Goal: Task Accomplishment & Management: Manage account settings

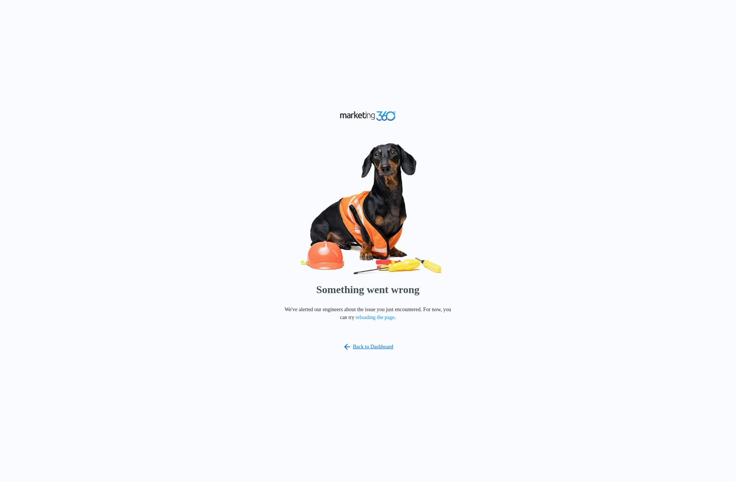
click at [500, 99] on div "Something went wrong We've alerted our engineers about the issue you just encou…" at bounding box center [368, 241] width 736 height 482
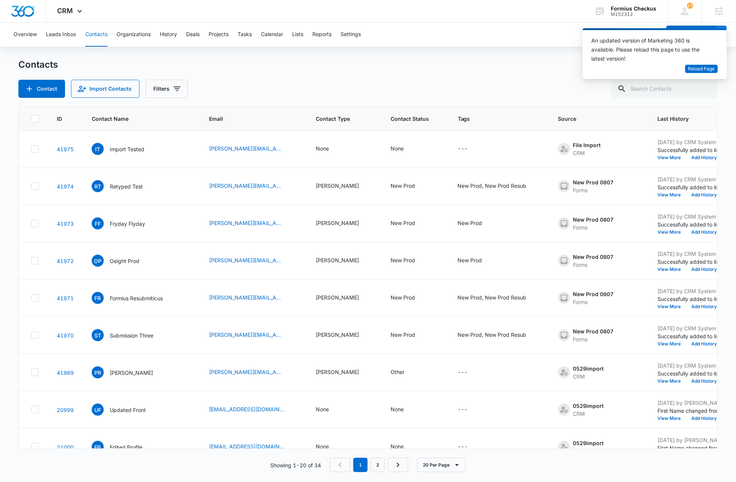
click at [500, 65] on div "Contacts" at bounding box center [368, 65] width 700 height 12
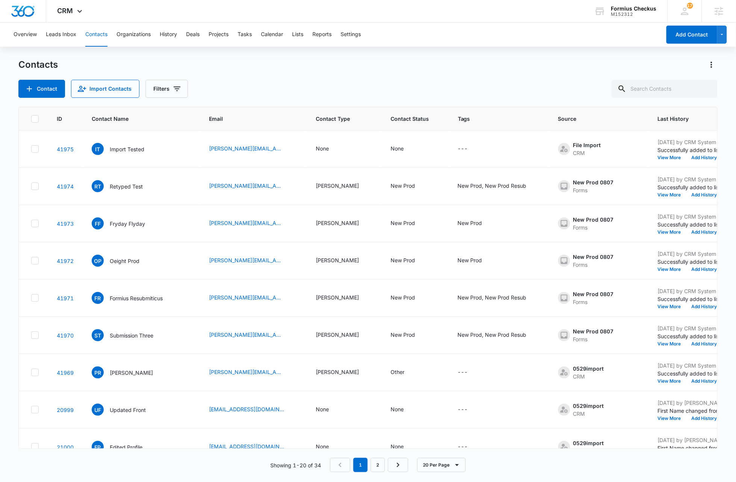
click at [420, 77] on div "Contacts Contact Import Contacts Filters" at bounding box center [368, 78] width 700 height 39
click at [400, 74] on div "Contacts Contact Import Contacts Filters" at bounding box center [368, 78] width 700 height 39
click at [624, 14] on div "M152312" at bounding box center [635, 14] width 46 height 5
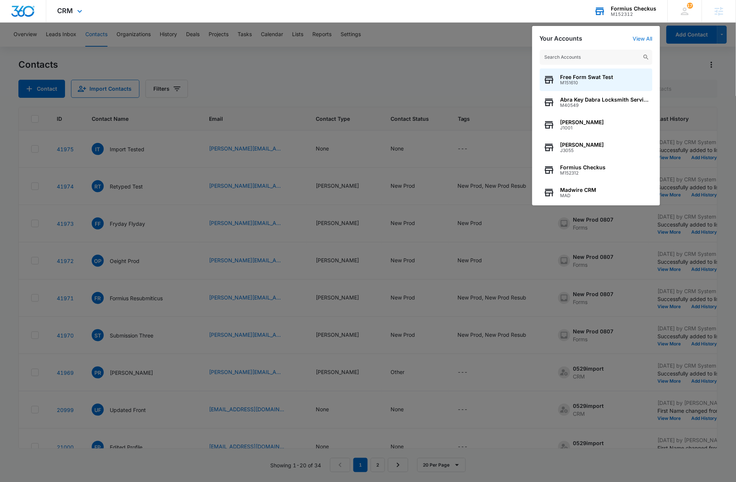
click at [603, 57] on input "text" at bounding box center [596, 57] width 113 height 15
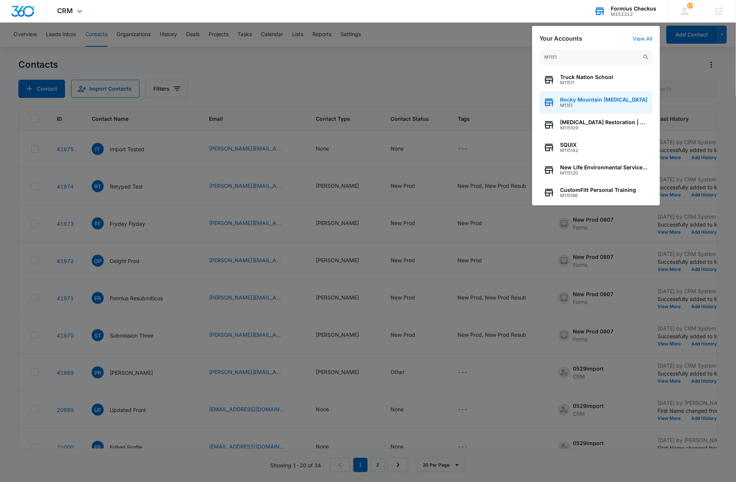
type input "M1151"
click at [601, 101] on span "Rocky Mountain Chiropractic" at bounding box center [604, 100] width 87 height 6
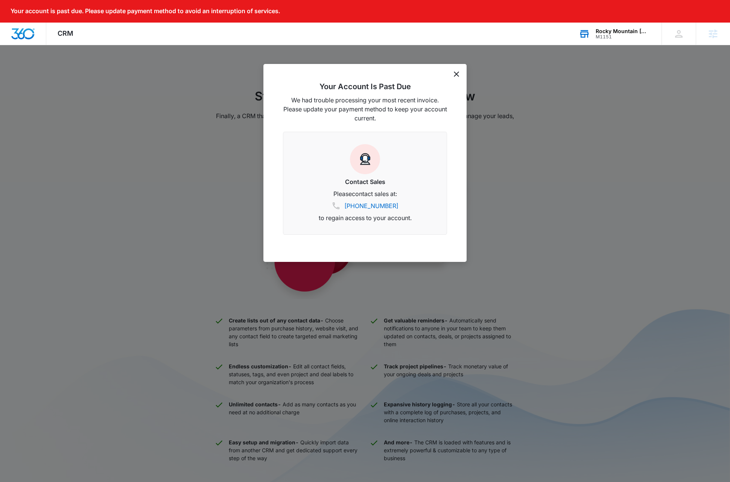
click at [458, 76] on icon "dismiss this dialog" at bounding box center [456, 73] width 5 height 5
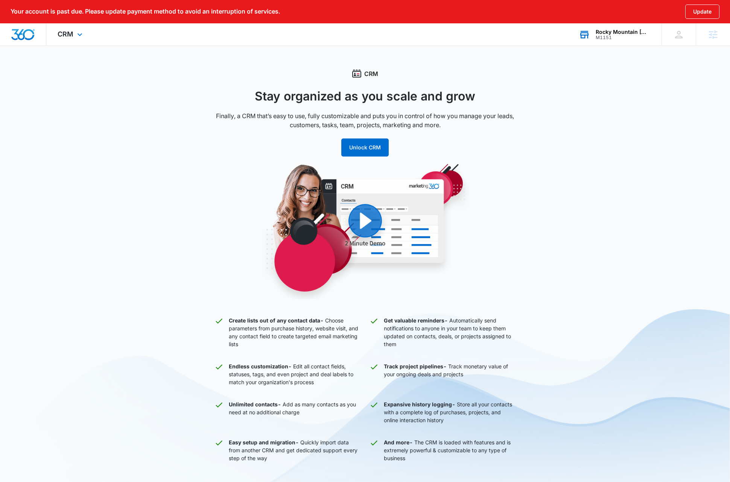
click at [74, 34] on div "CRM Apps Reputation Websites Forms CRM Email Social Shop Payments Content Ads I…" at bounding box center [70, 34] width 49 height 22
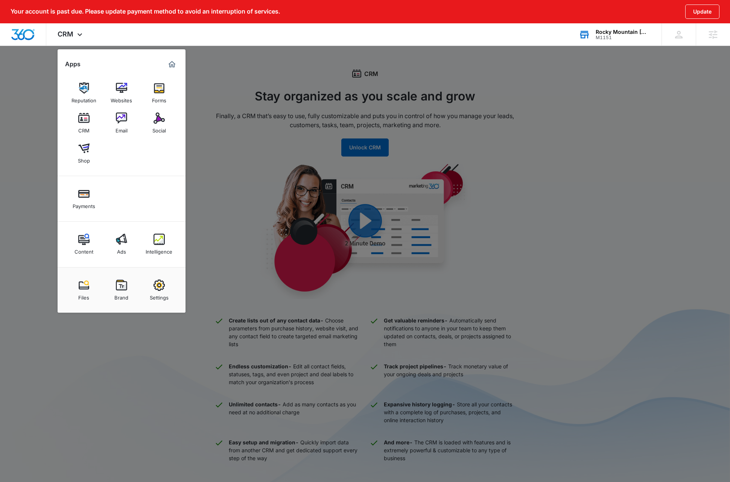
click at [163, 293] on div "Settings" at bounding box center [159, 296] width 19 height 10
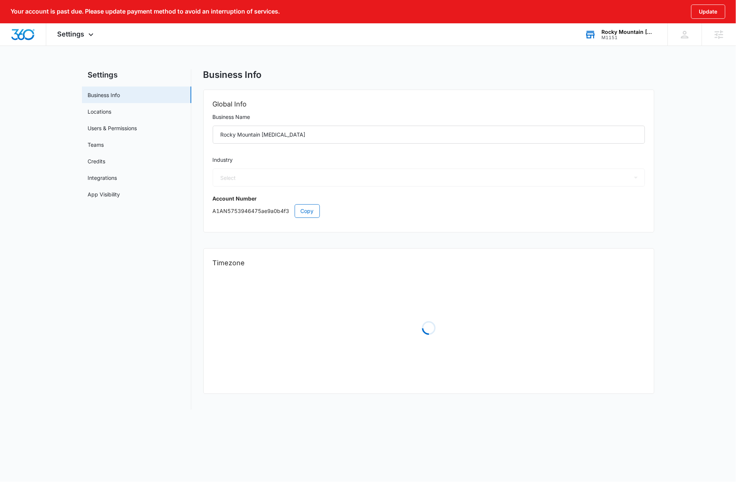
select select "33"
select select "US"
select select "America/Denver"
click at [131, 130] on link "Users & Permissions" at bounding box center [112, 128] width 49 height 8
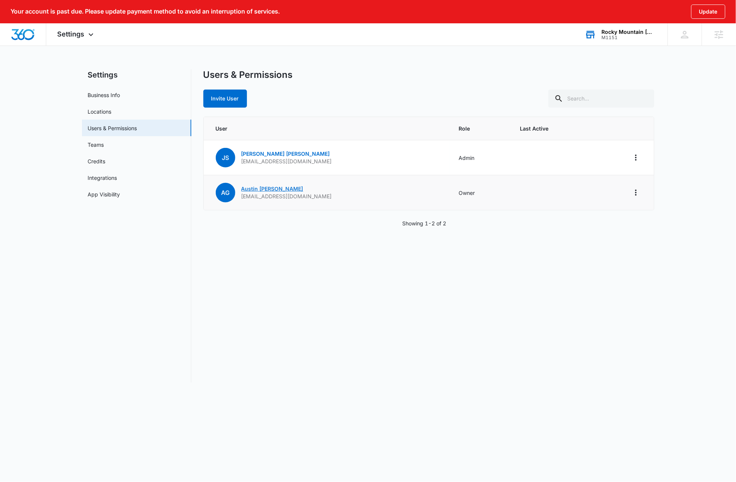
click at [252, 190] on link "Austin Gore" at bounding box center [272, 188] width 62 height 6
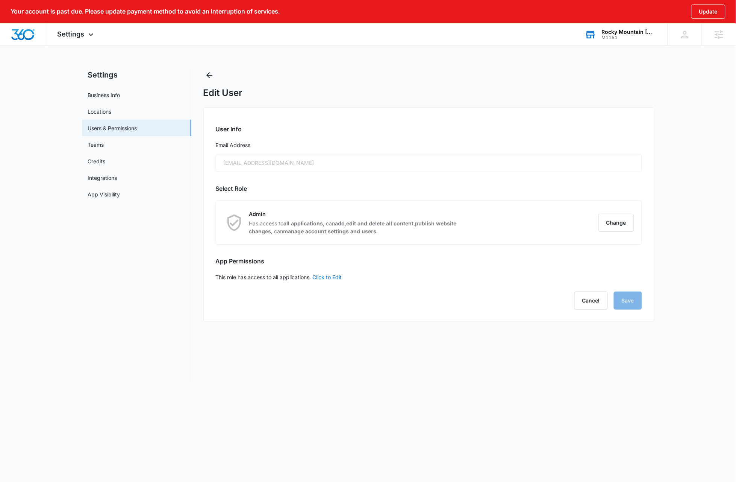
click at [258, 165] on div "austingoredc@gmail.com" at bounding box center [429, 163] width 427 height 18
click at [112, 95] on link "Business Info" at bounding box center [104, 95] width 32 height 8
select select "33"
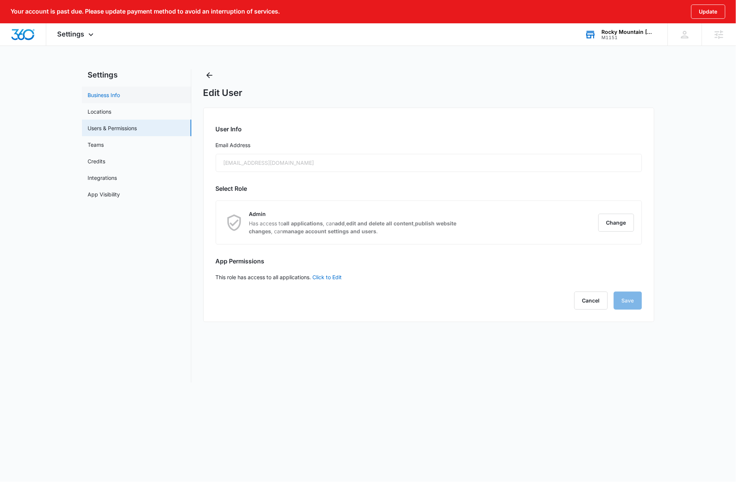
select select "US"
select select "America/Denver"
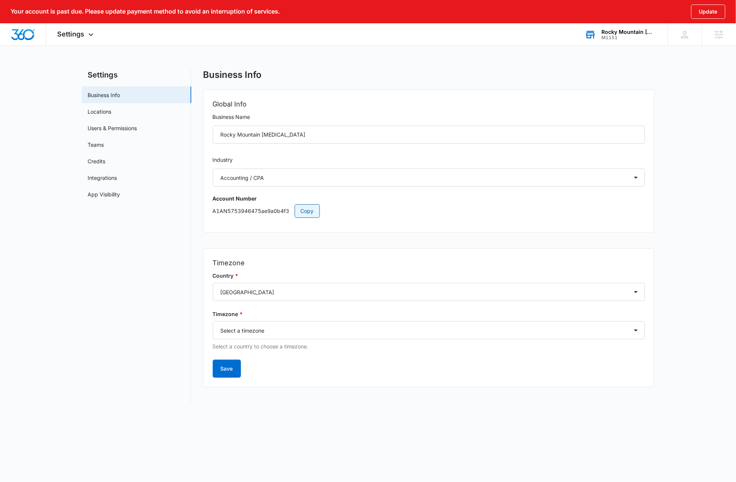
click at [308, 208] on span "Copy" at bounding box center [307, 211] width 13 height 8
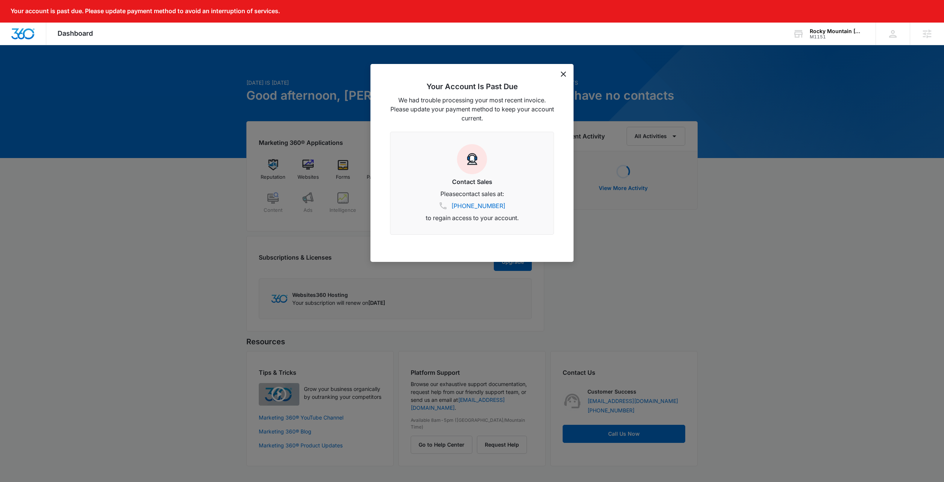
click at [566, 77] on div "Your Account Is Past Due We had trouble processing your most recent invoice. Pl…" at bounding box center [471, 163] width 203 height 198
click at [565, 76] on icon "dismiss this dialog" at bounding box center [563, 73] width 5 height 5
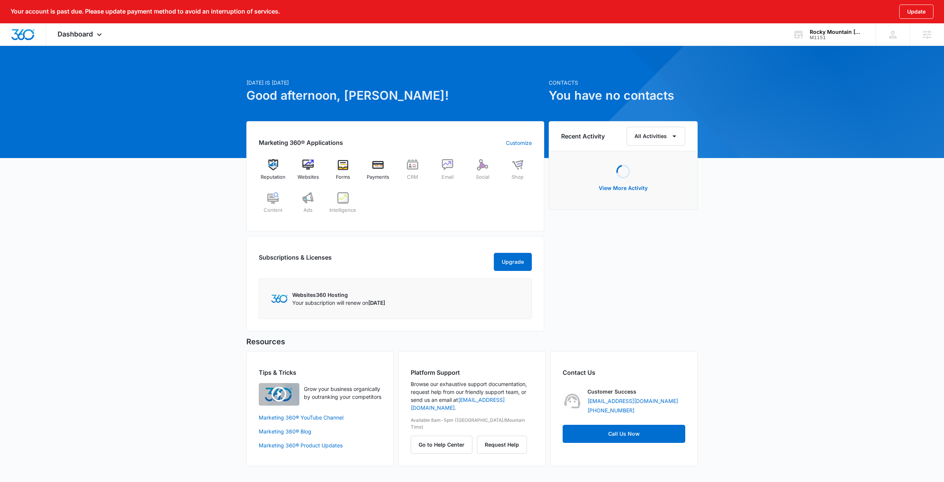
click at [757, 219] on div "Today is Tuesday, August 12th Good afternoon, Dave! Contacts You have no contac…" at bounding box center [472, 265] width 944 height 420
click at [98, 36] on icon at bounding box center [99, 36] width 9 height 9
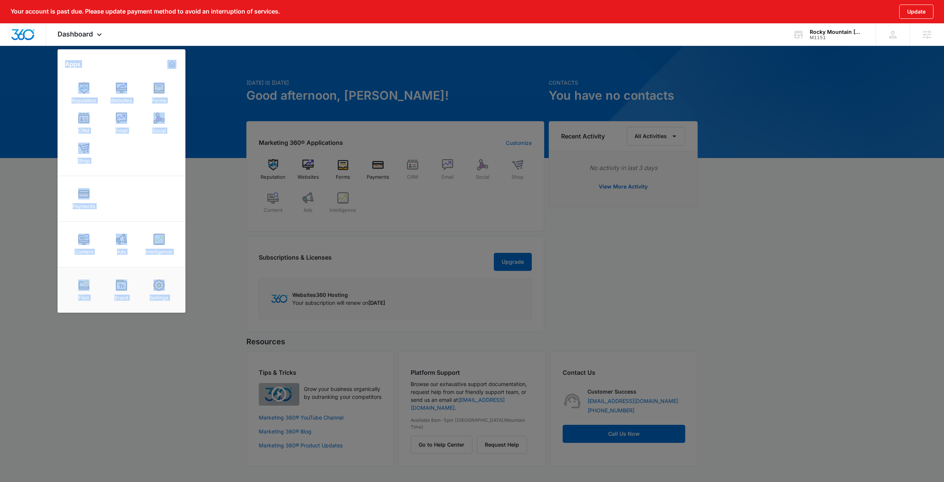
drag, startPoint x: 160, startPoint y: 285, endPoint x: 168, endPoint y: 292, distance: 10.2
click at [160, 285] on img at bounding box center [158, 284] width 11 height 11
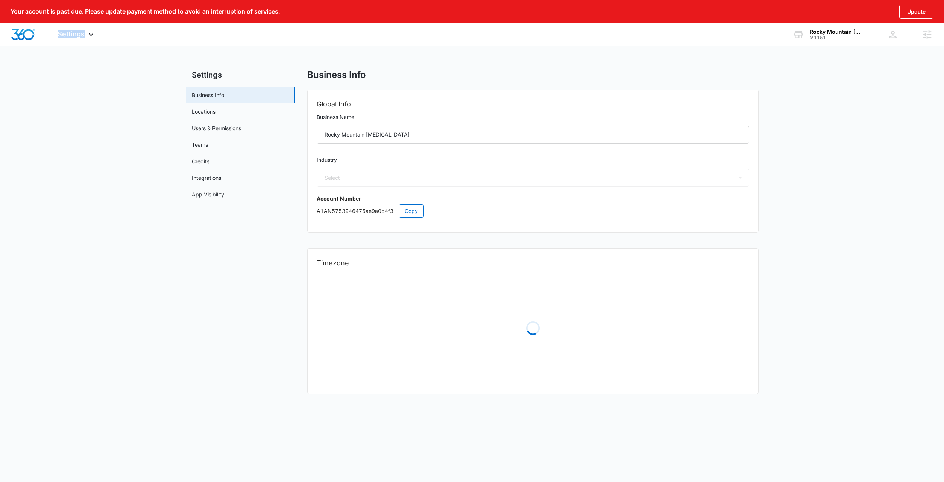
select select "33"
select select "US"
select select "America/Denver"
click at [417, 211] on span "Copy" at bounding box center [411, 211] width 13 height 8
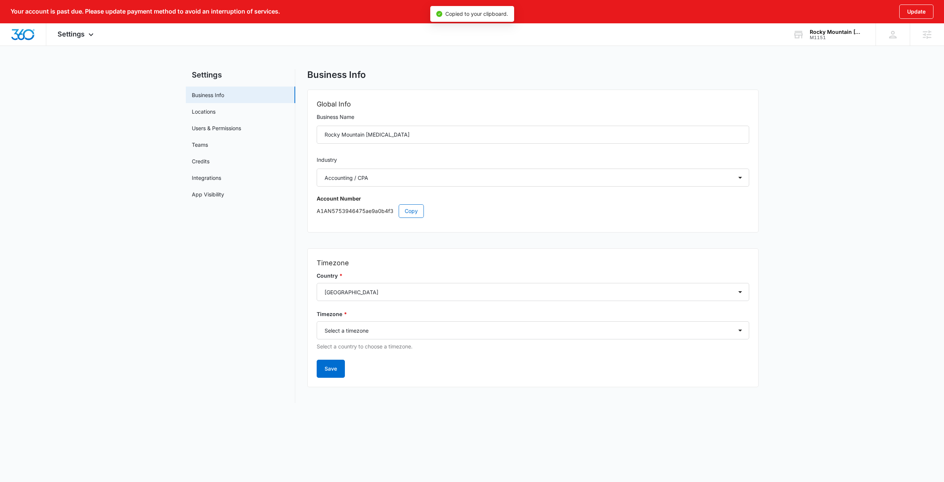
click at [123, 114] on main "Settings Business Info Locations Users & Permissions Teams Credits Integrations…" at bounding box center [472, 240] width 944 height 343
click at [26, 27] on div at bounding box center [23, 34] width 46 height 22
click at [29, 35] on img "Dashboard" at bounding box center [23, 34] width 24 height 11
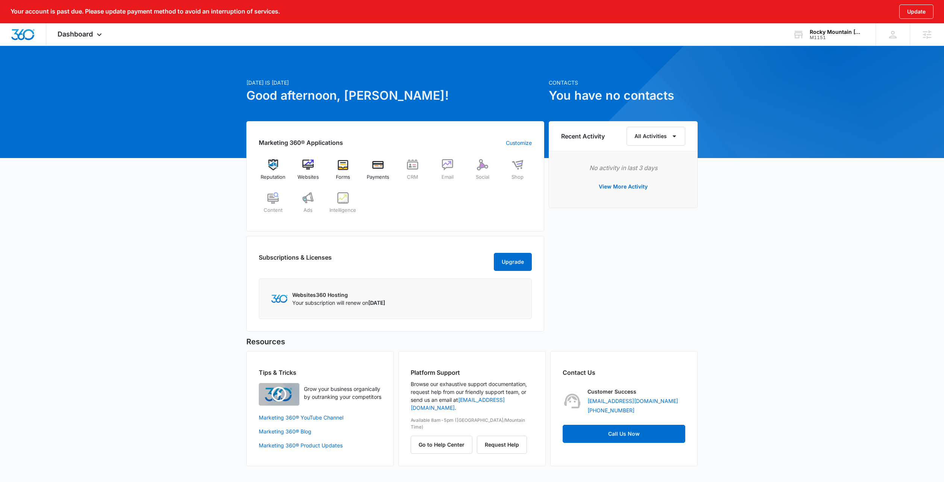
click at [805, 203] on div "Today is Tuesday, August 12th Good afternoon, Dave! Contacts You have no contac…" at bounding box center [472, 265] width 944 height 420
